Goal: Information Seeking & Learning: Learn about a topic

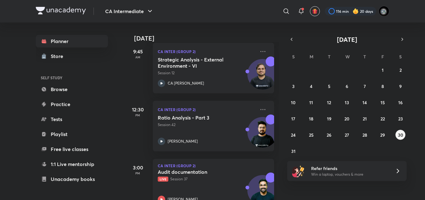
click at [223, 177] on p "Live Session 37" at bounding box center [207, 179] width 98 height 6
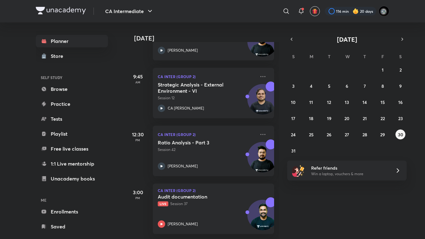
scroll to position [130, 0]
